Goal: Information Seeking & Learning: Find specific fact

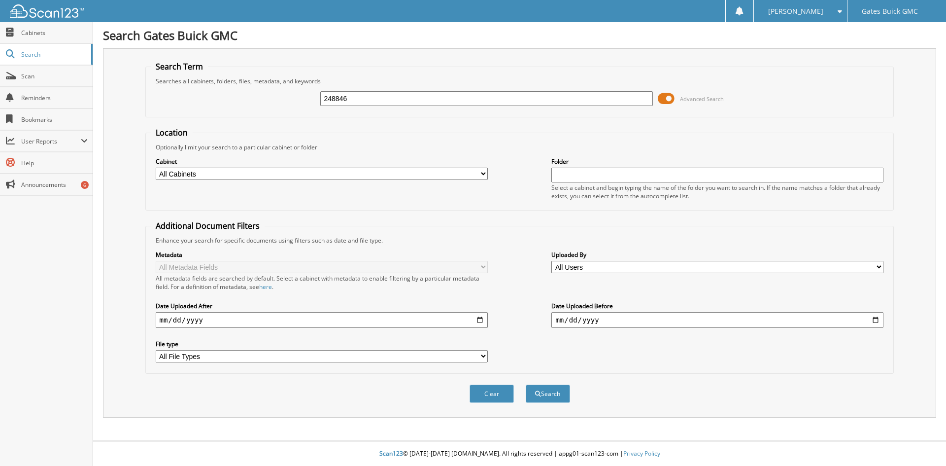
type input "248846"
click at [526, 384] on button "Search" at bounding box center [548, 393] width 44 height 18
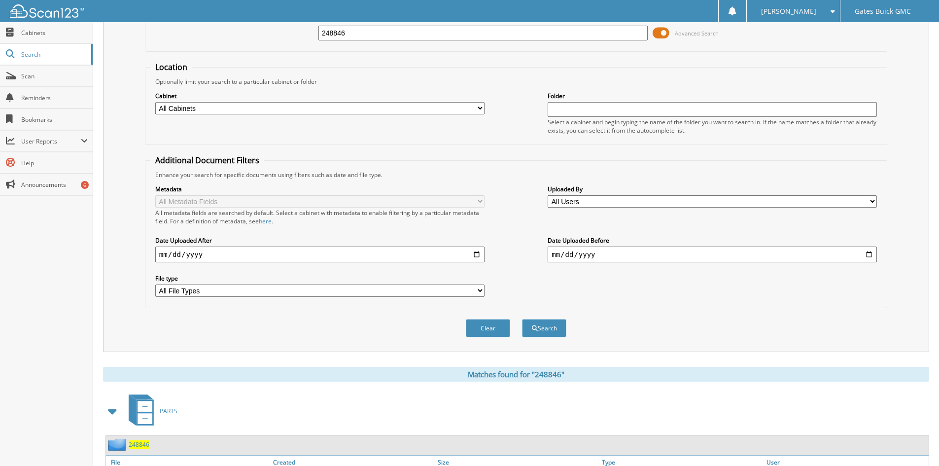
scroll to position [140, 0]
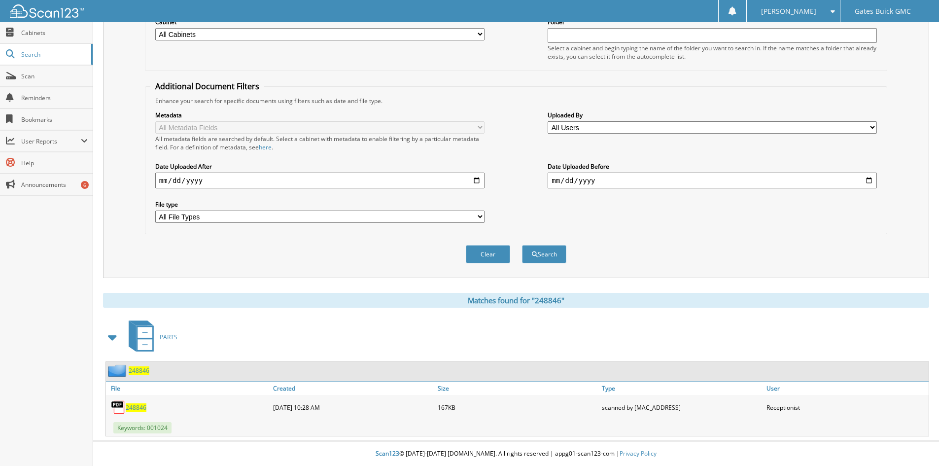
click at [141, 409] on span "248846" at bounding box center [136, 407] width 21 height 8
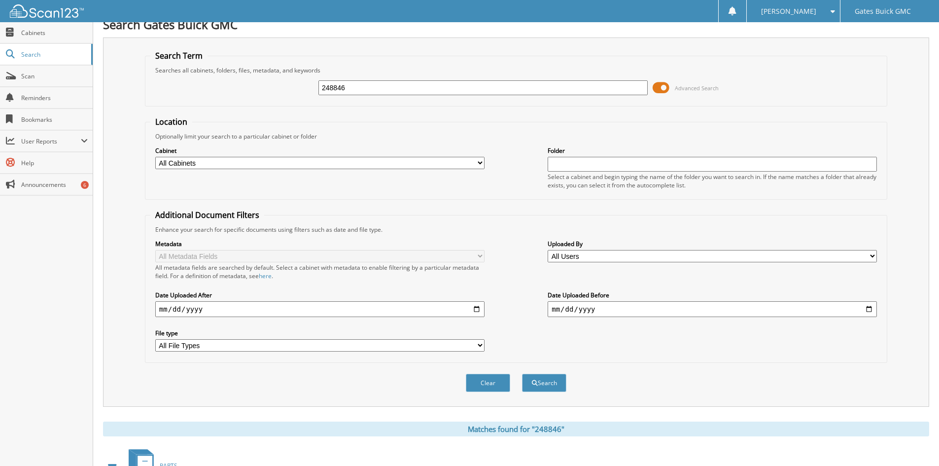
scroll to position [0, 0]
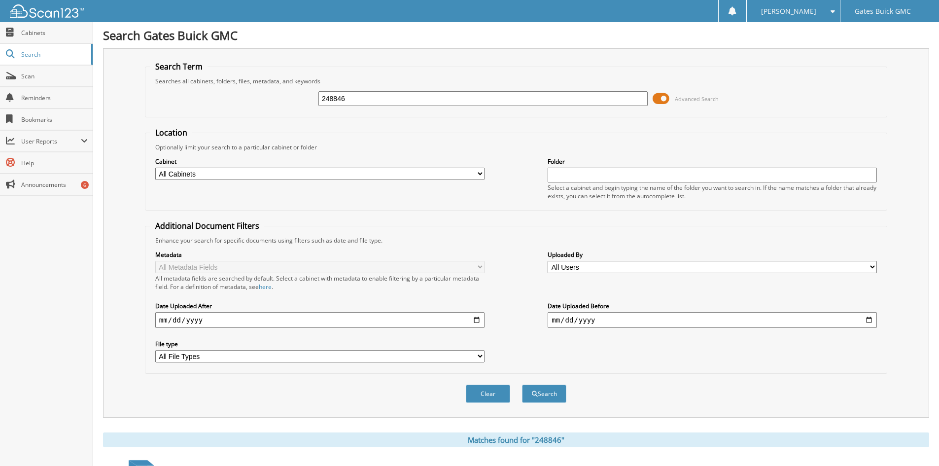
drag, startPoint x: 352, startPoint y: 102, endPoint x: 298, endPoint y: 102, distance: 54.7
click at [298, 102] on div "248846 Advanced Search" at bounding box center [515, 98] width 731 height 27
type input "1024"
click at [479, 320] on input "date" at bounding box center [319, 320] width 329 height 16
type input "[DATE]"
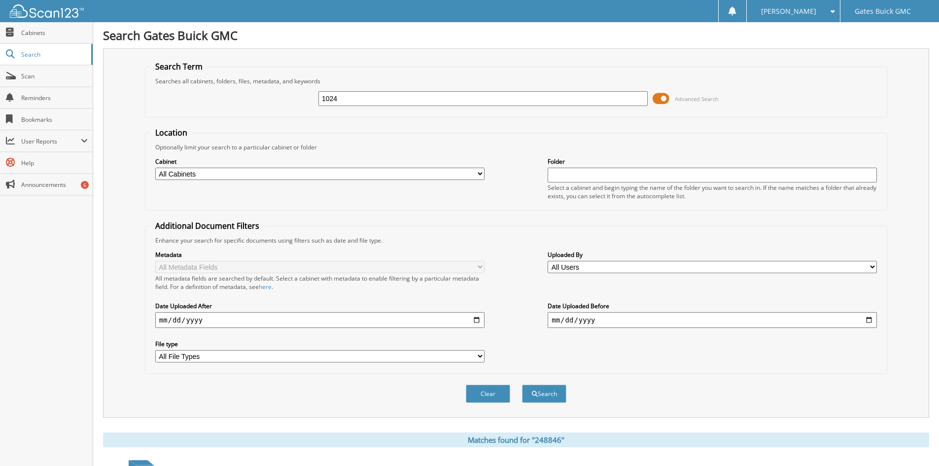
click at [870, 321] on input "date" at bounding box center [712, 320] width 329 height 16
type input "[DATE]"
click at [548, 395] on button "Search" at bounding box center [544, 393] width 44 height 18
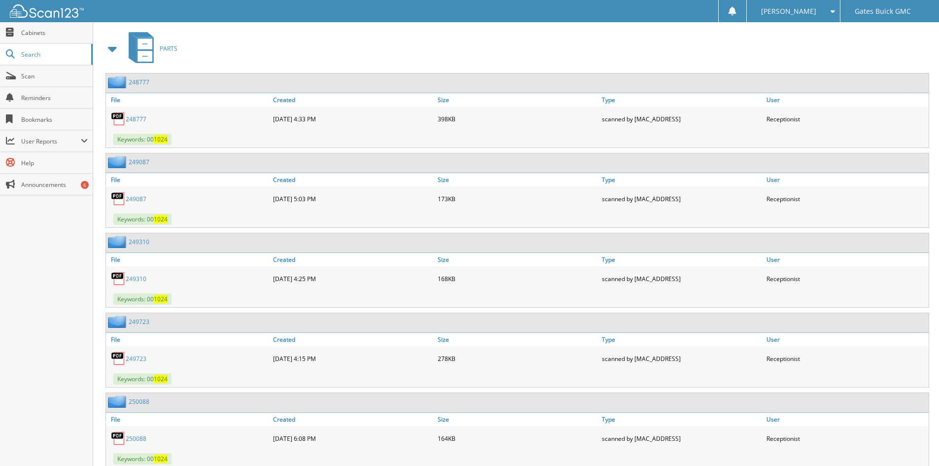
scroll to position [444, 0]
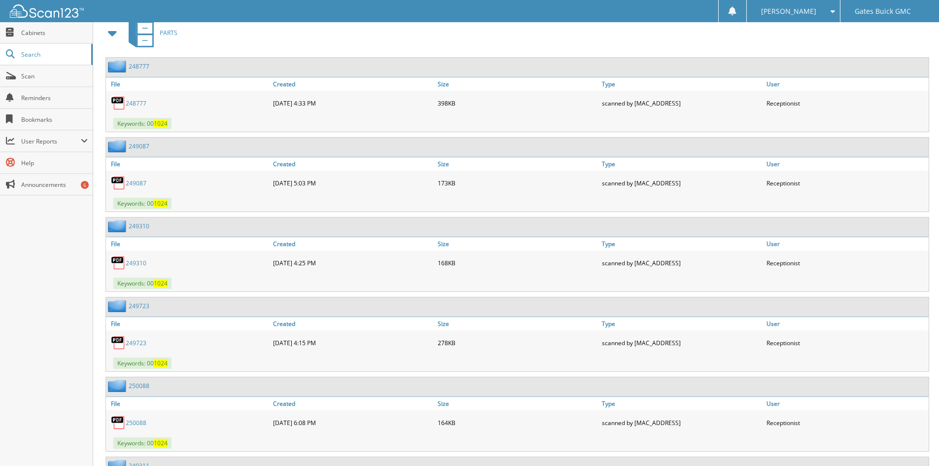
click at [132, 185] on link "249087" at bounding box center [136, 183] width 21 height 8
click at [132, 265] on link "249310" at bounding box center [136, 263] width 21 height 8
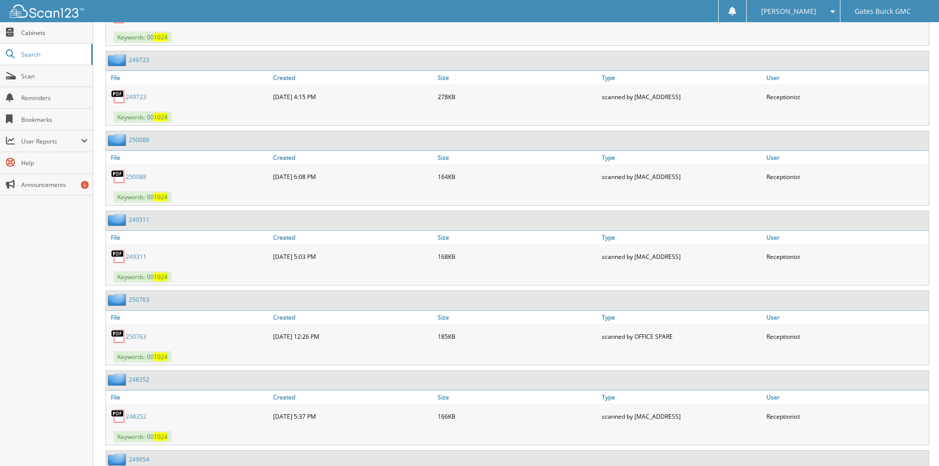
scroll to position [690, 0]
click at [140, 258] on link "249311" at bounding box center [136, 256] width 21 height 8
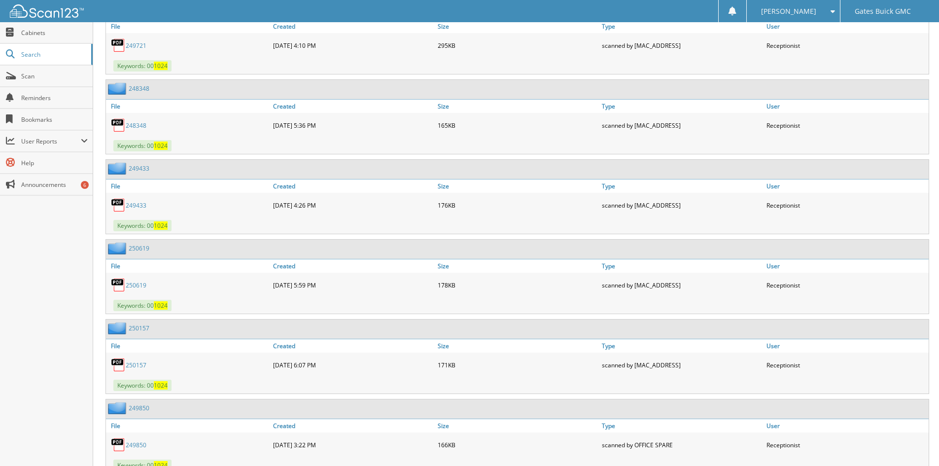
scroll to position [1380, 0]
click at [138, 203] on link "249433" at bounding box center [136, 205] width 21 height 8
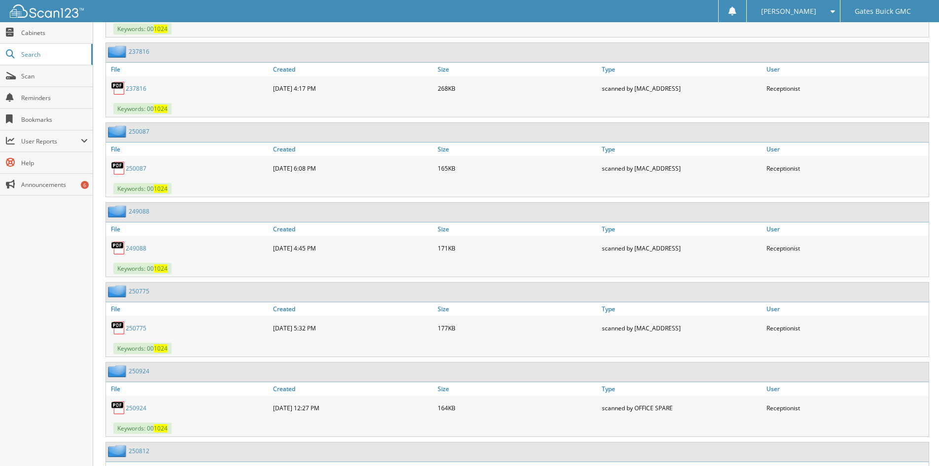
scroll to position [3302, 0]
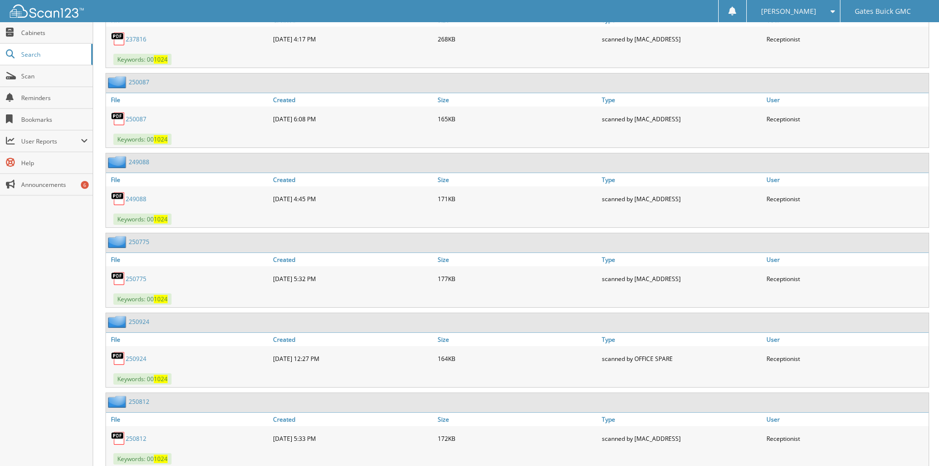
click at [134, 199] on link "249088" at bounding box center [136, 199] width 21 height 8
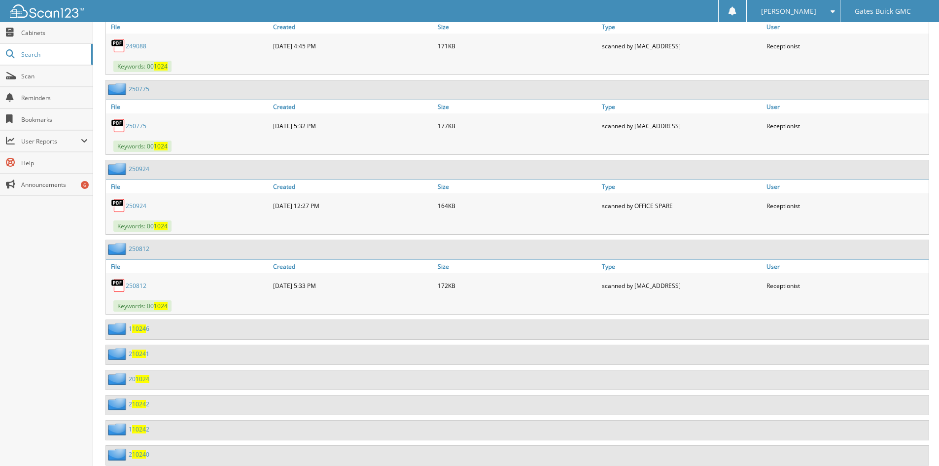
scroll to position [3499, 0]
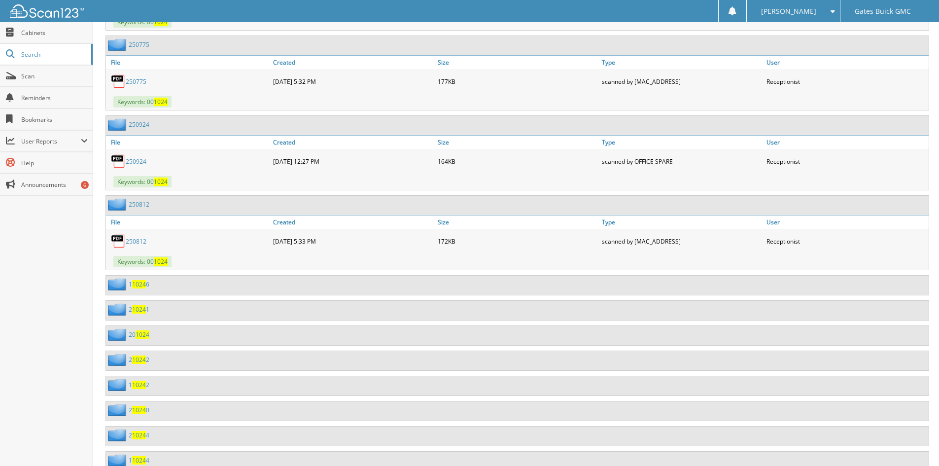
click at [138, 244] on link "250812" at bounding box center [136, 241] width 21 height 8
click at [139, 163] on link "250924" at bounding box center [136, 161] width 21 height 8
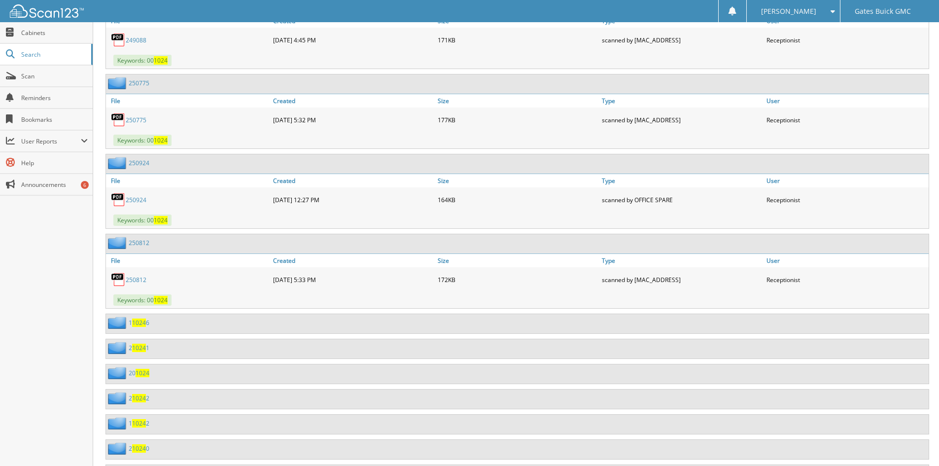
scroll to position [3450, 0]
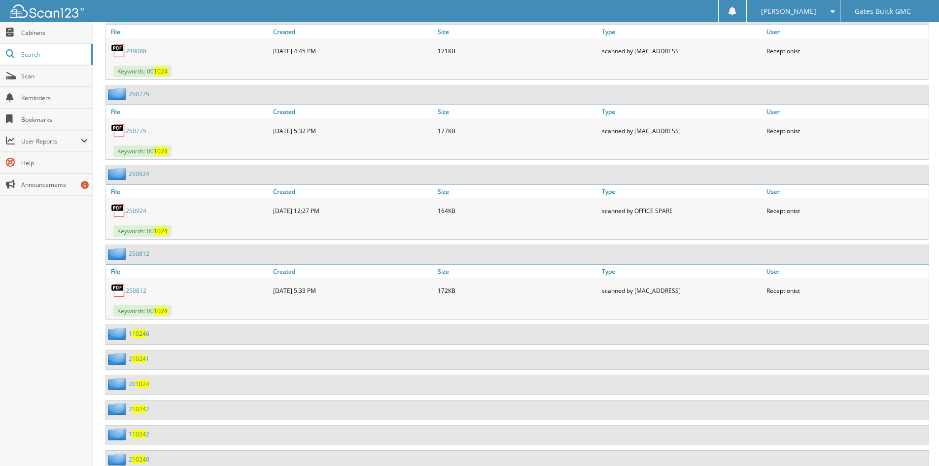
click at [138, 134] on link "250775" at bounding box center [136, 131] width 21 height 8
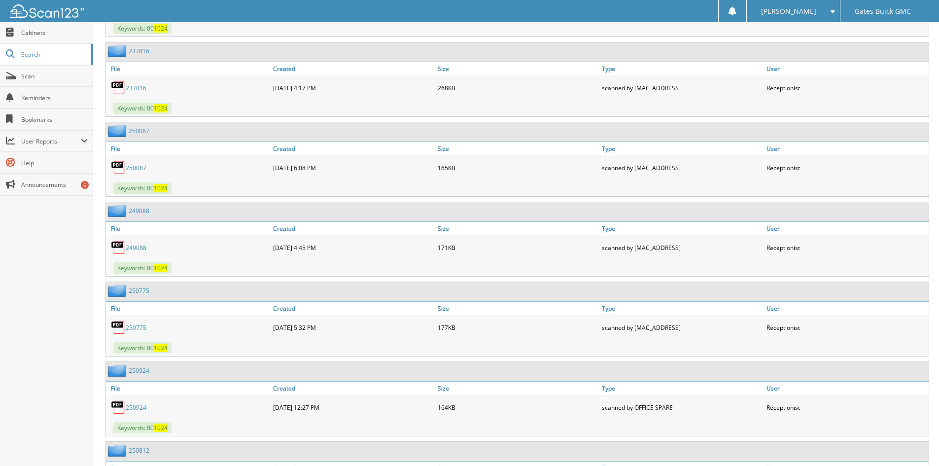
scroll to position [3253, 0]
click at [139, 170] on link "250087" at bounding box center [136, 168] width 21 height 8
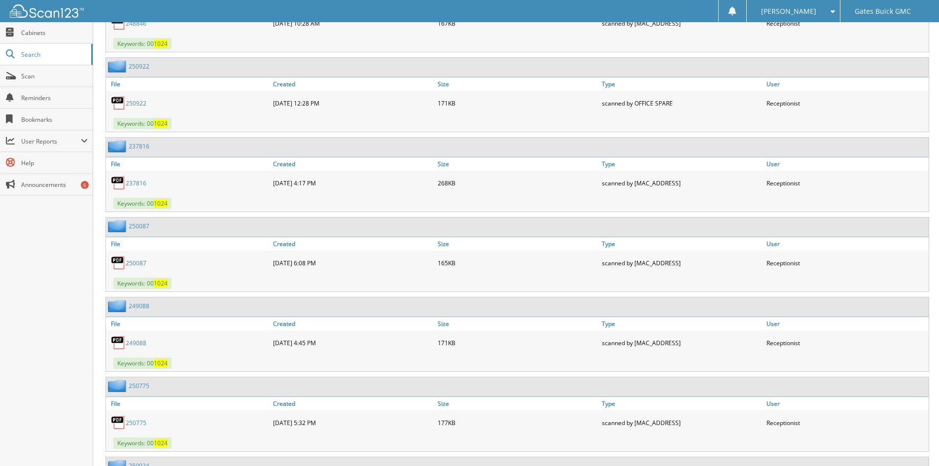
scroll to position [3154, 0]
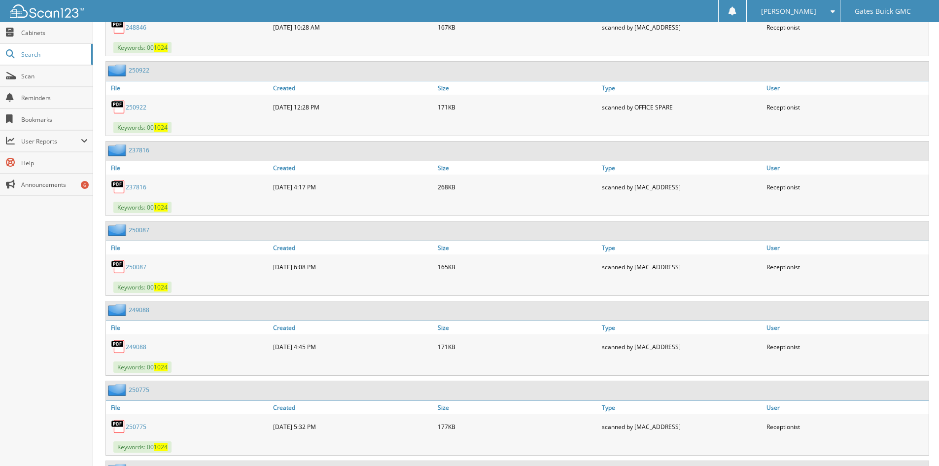
click at [135, 189] on link "237816" at bounding box center [136, 187] width 21 height 8
click at [128, 106] on link "250922" at bounding box center [136, 107] width 21 height 8
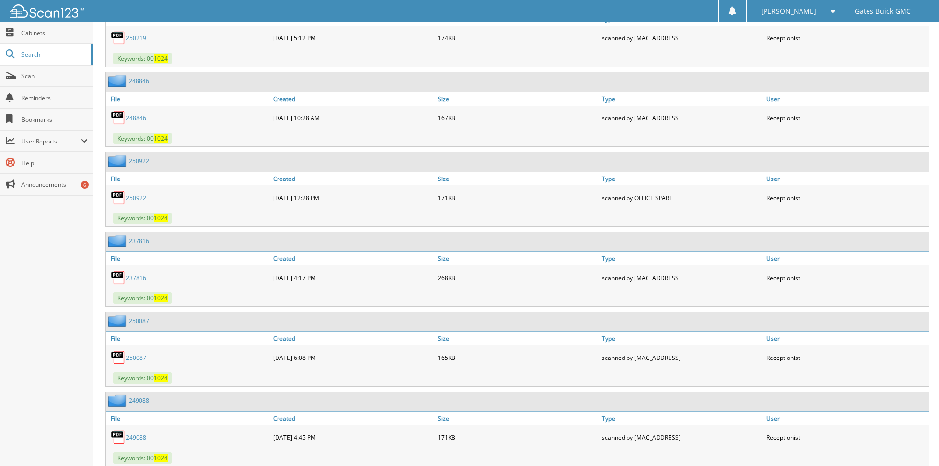
scroll to position [3056, 0]
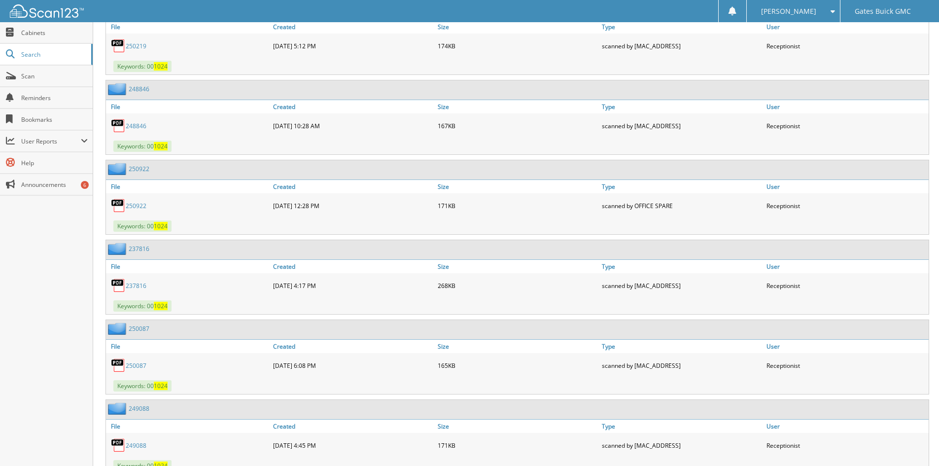
click at [134, 206] on link "250922" at bounding box center [136, 206] width 21 height 8
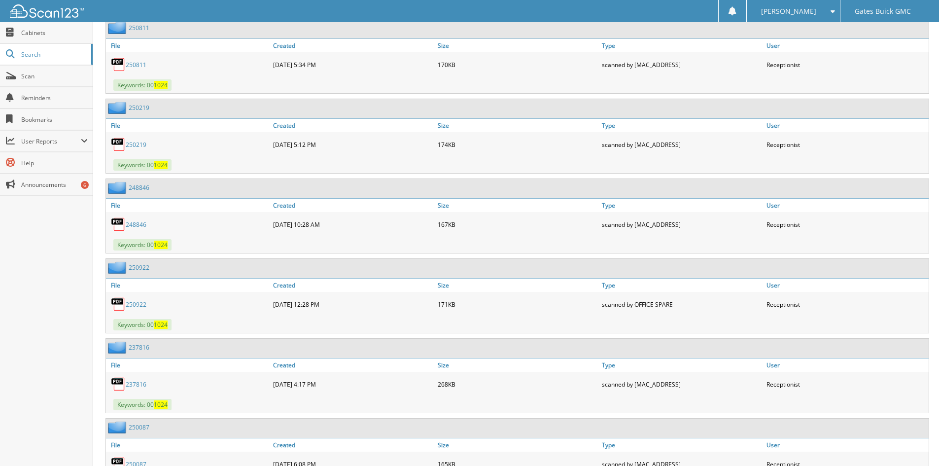
click at [133, 226] on link "248846" at bounding box center [136, 224] width 21 height 8
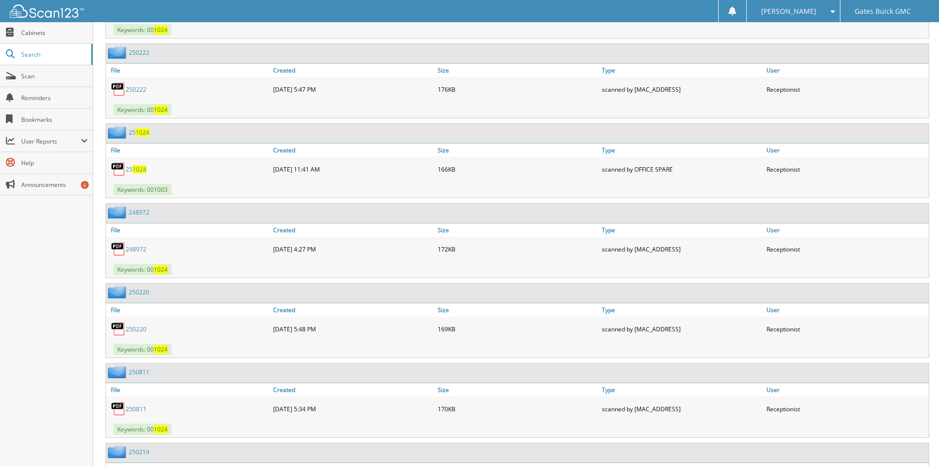
scroll to position [2612, 0]
click at [128, 250] on link "248972" at bounding box center [136, 250] width 21 height 8
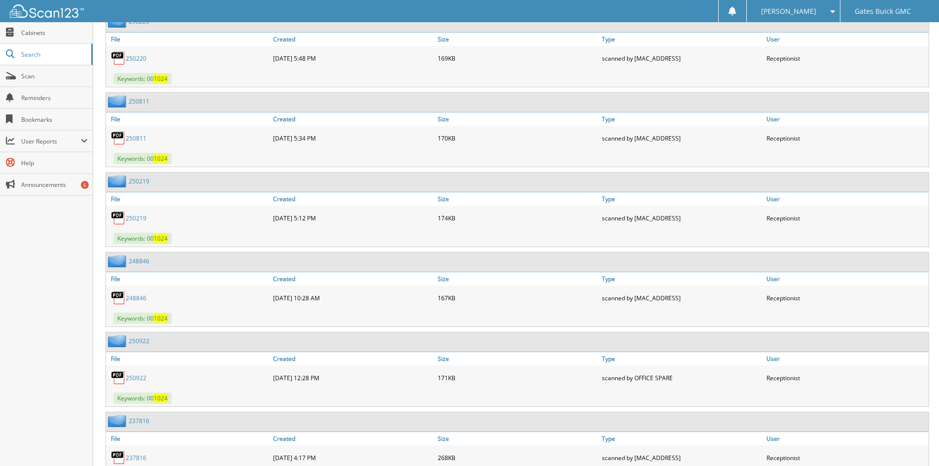
scroll to position [2908, 0]
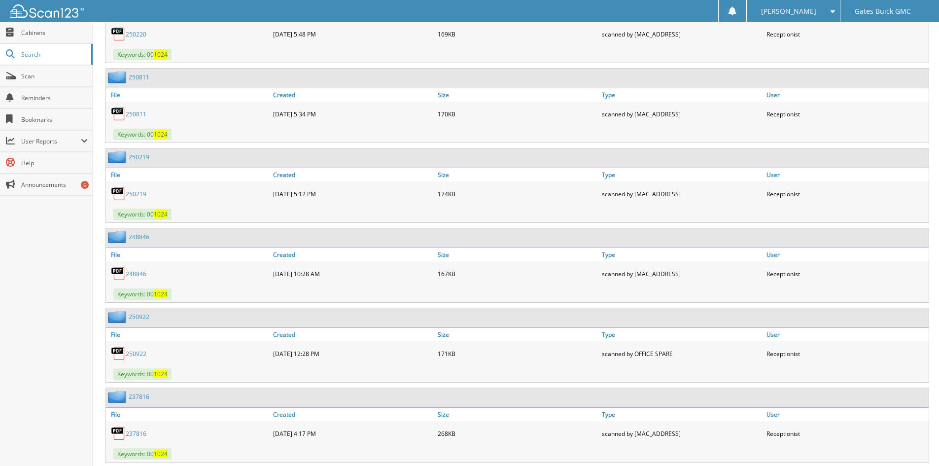
click at [138, 195] on link "250219" at bounding box center [136, 194] width 21 height 8
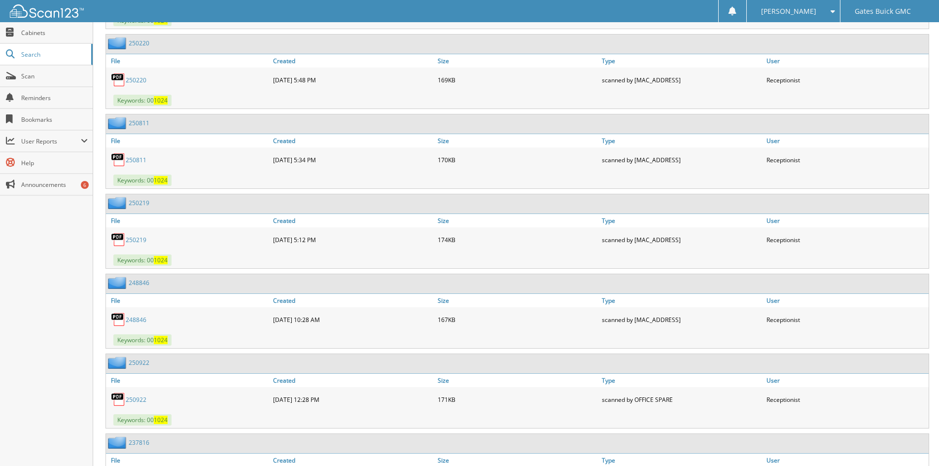
scroll to position [2809, 0]
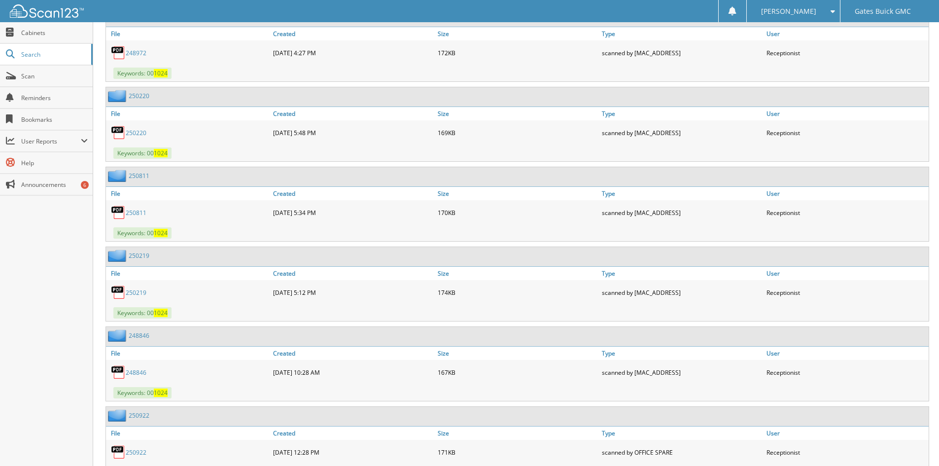
click at [139, 213] on link "250811" at bounding box center [136, 212] width 21 height 8
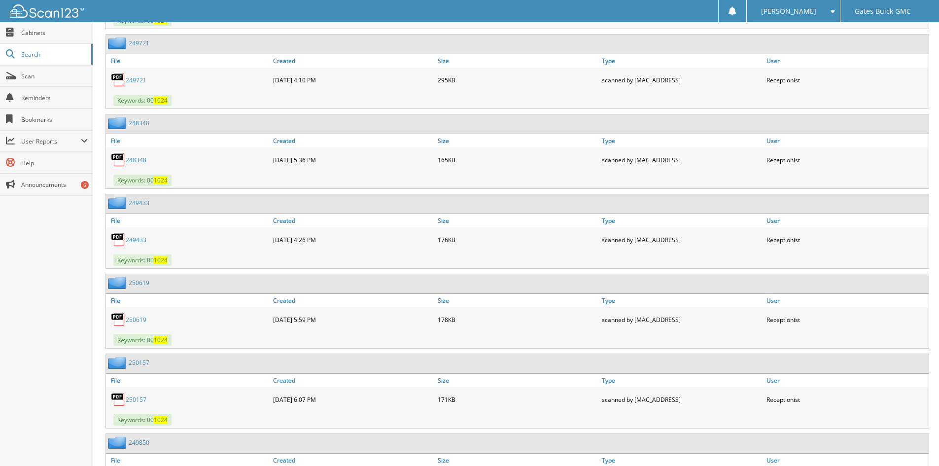
scroll to position [1281, 0]
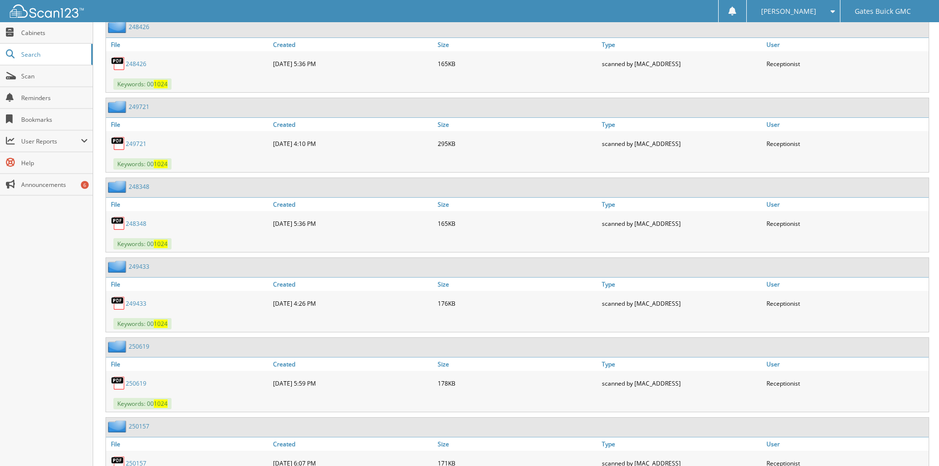
click at [137, 224] on link "248348" at bounding box center [136, 223] width 21 height 8
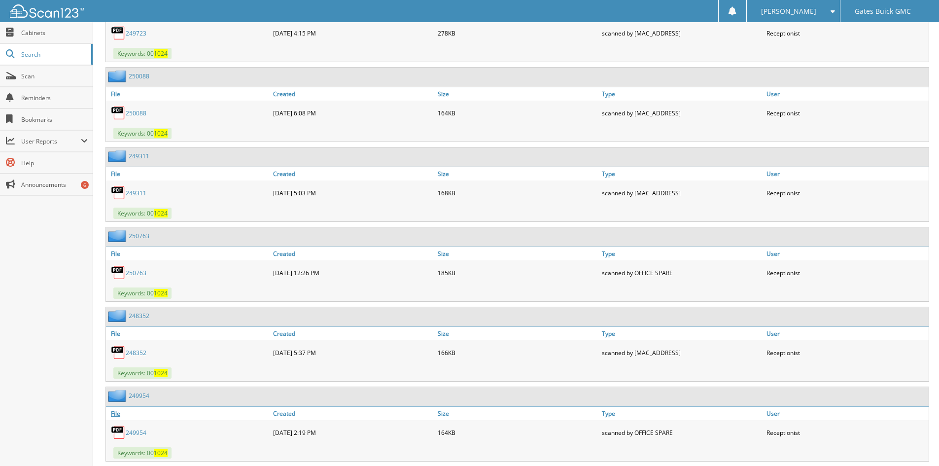
scroll to position [739, 0]
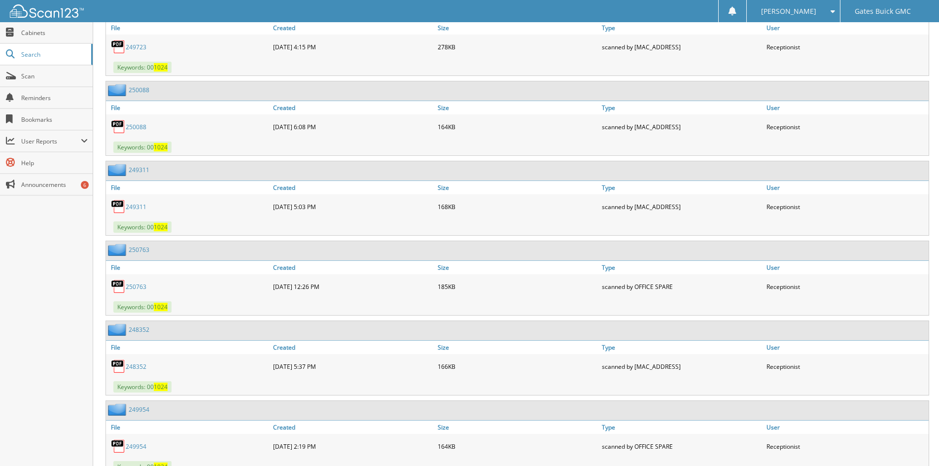
click at [130, 207] on link "249311" at bounding box center [136, 207] width 21 height 8
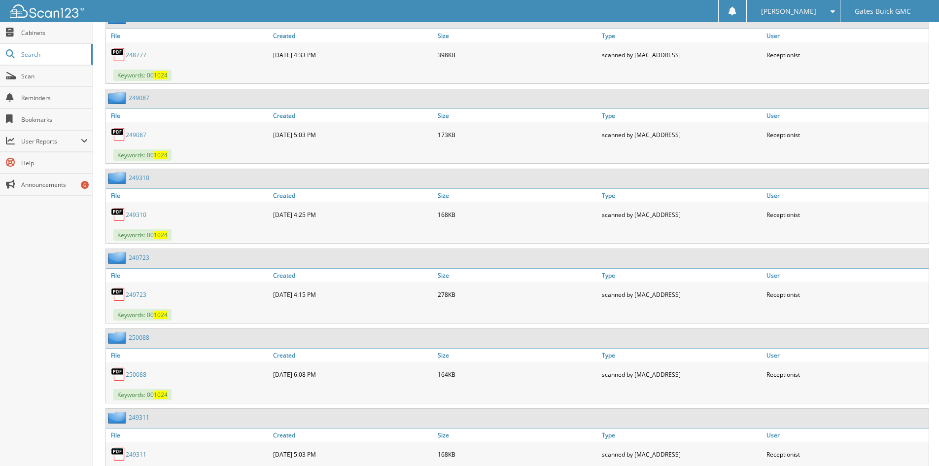
scroll to position [394, 0]
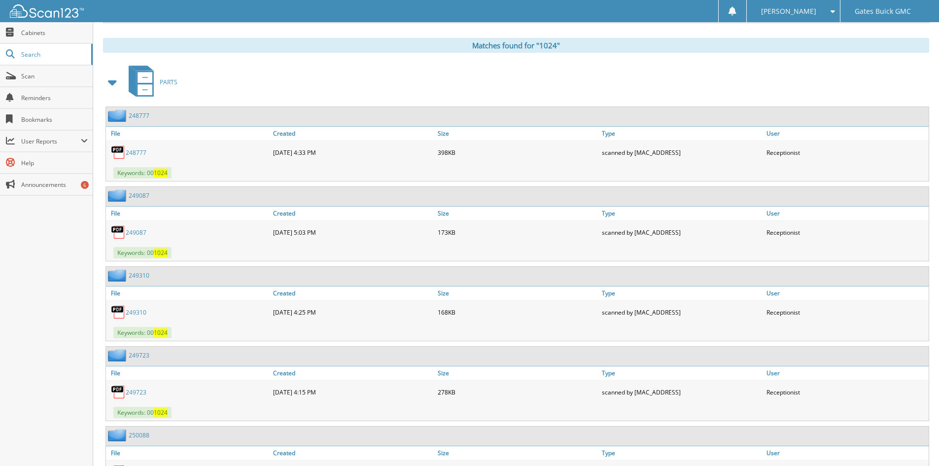
click at [131, 233] on link "249087" at bounding box center [136, 232] width 21 height 8
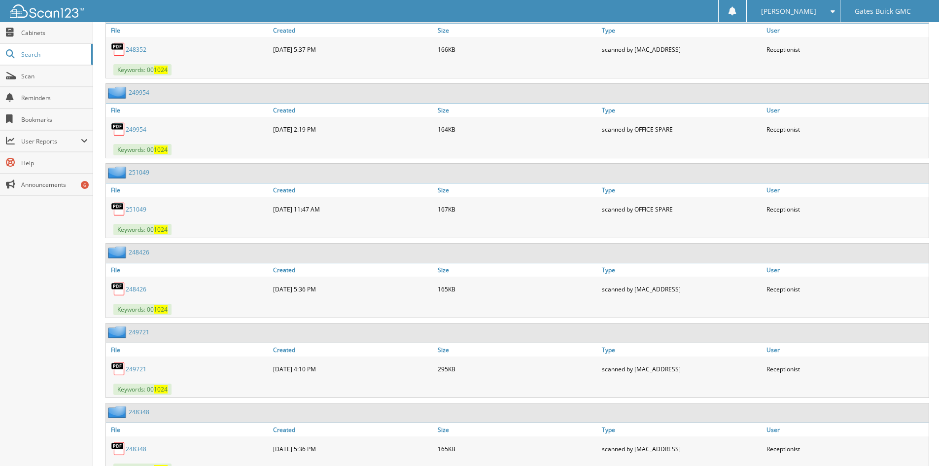
scroll to position [1035, 0]
